Goal: Information Seeking & Learning: Learn about a topic

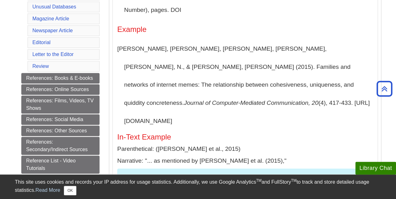
scroll to position [219, 0]
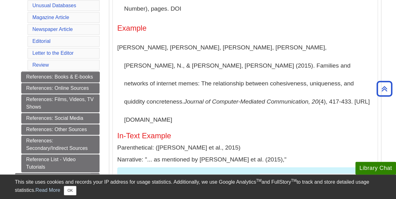
click at [53, 72] on link "References: Books & E-books" at bounding box center [60, 77] width 78 height 11
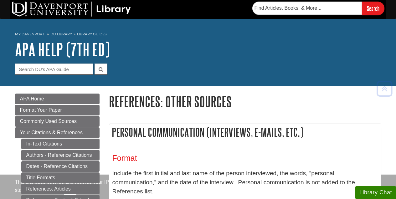
scroll to position [1836, 0]
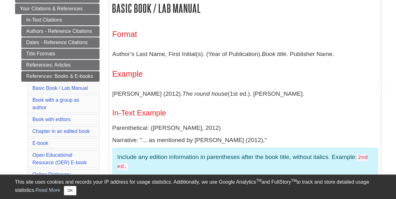
scroll to position [125, 0]
